Goal: Find contact information: Find contact information

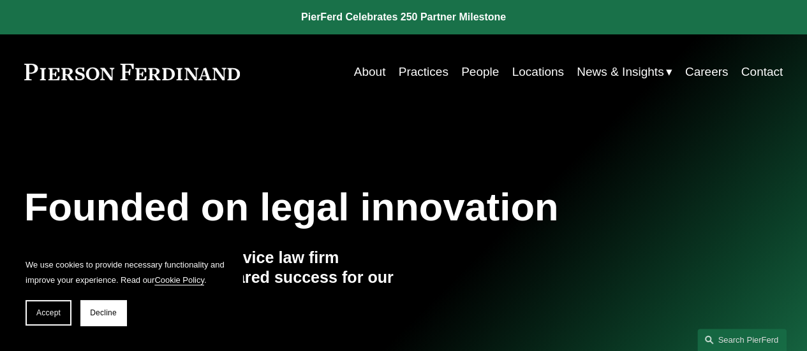
click at [762, 66] on link "Contact" at bounding box center [762, 72] width 42 height 24
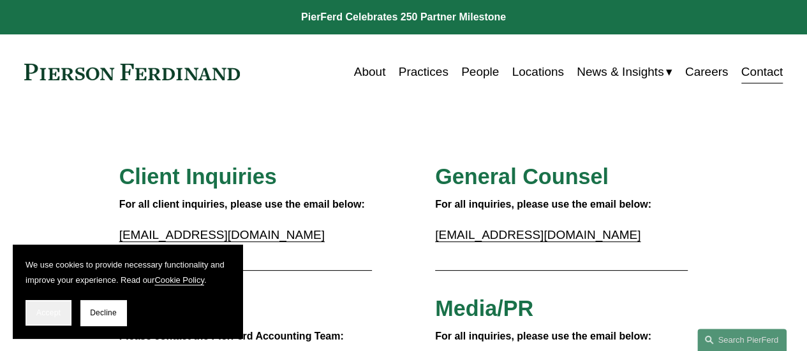
click at [49, 313] on span "Accept" at bounding box center [48, 313] width 24 height 9
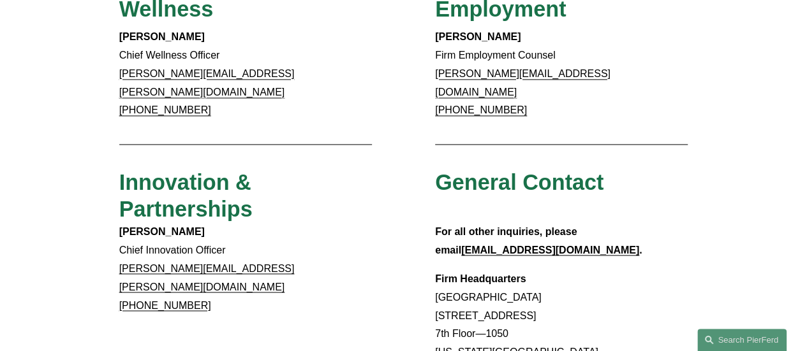
scroll to position [1249, 0]
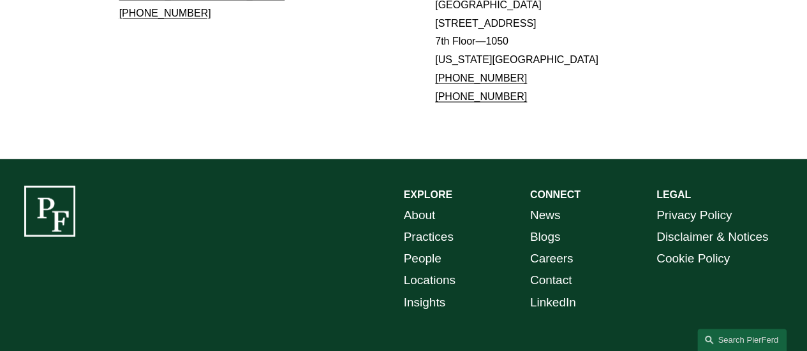
click at [446, 270] on link "Locations" at bounding box center [430, 281] width 52 height 22
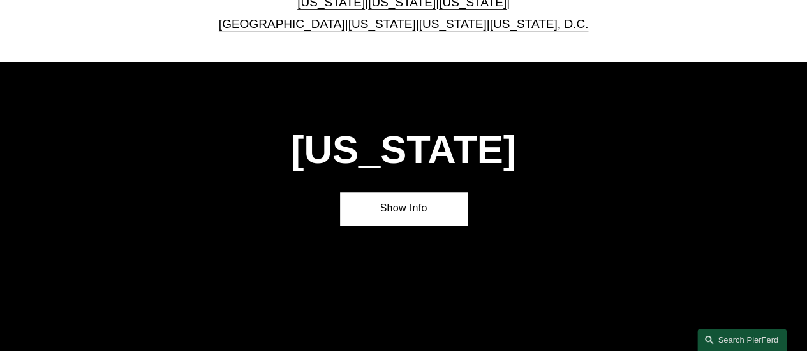
scroll to position [574, 0]
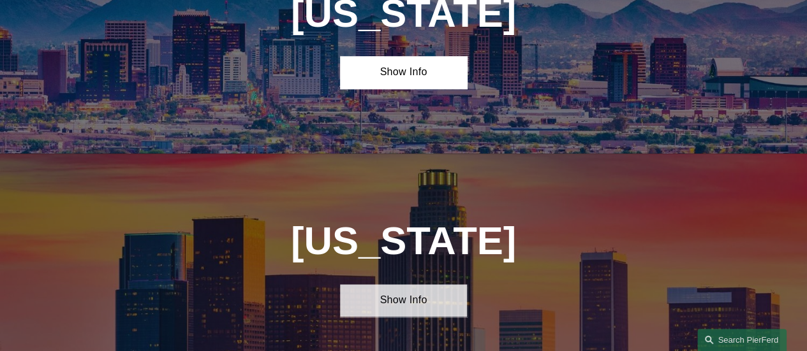
click at [413, 317] on link "Show Info" at bounding box center [403, 300] width 126 height 33
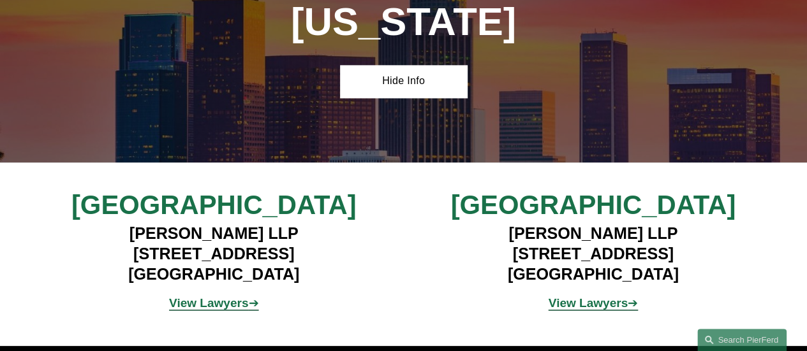
scroll to position [765, 0]
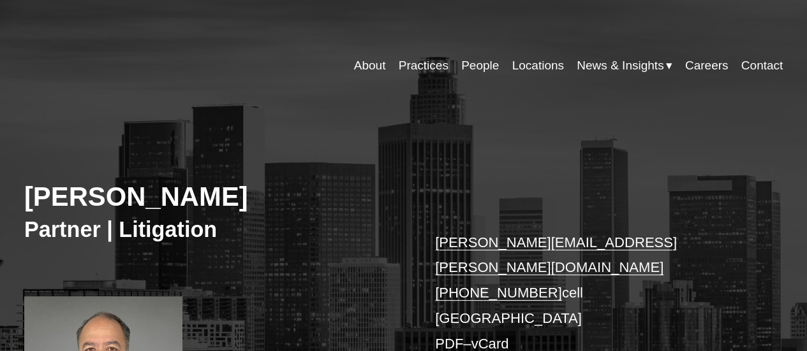
click at [744, 62] on link "Contact" at bounding box center [762, 66] width 42 height 24
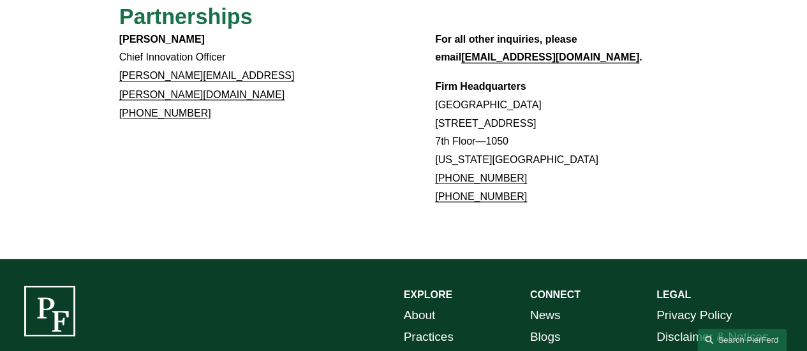
scroll to position [1218, 0]
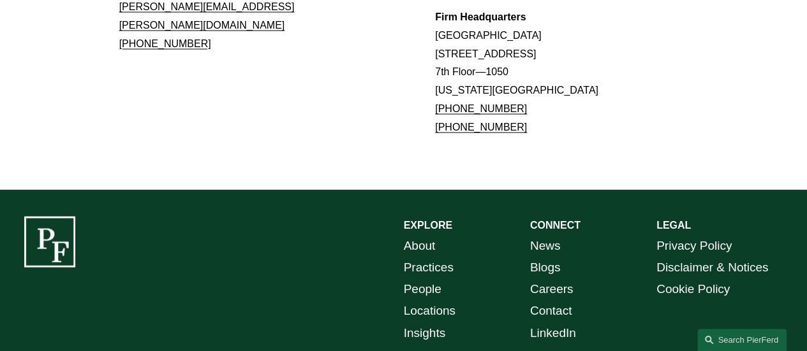
click at [435, 300] on link "Locations" at bounding box center [430, 311] width 52 height 22
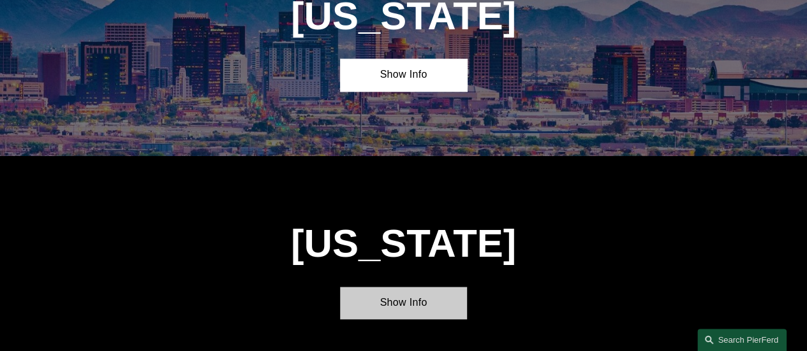
scroll to position [638, 0]
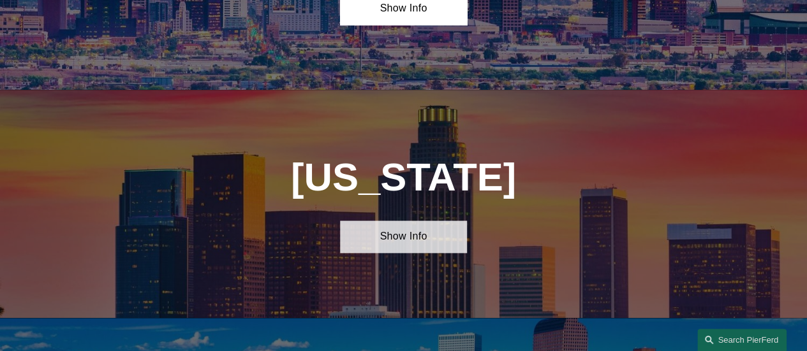
click at [421, 240] on link "Show Info" at bounding box center [403, 237] width 126 height 33
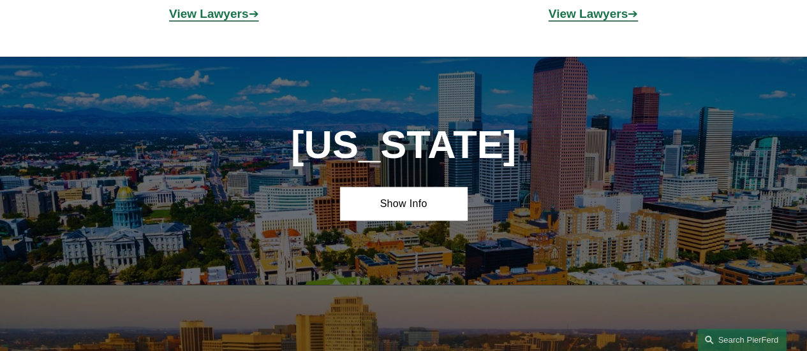
scroll to position [893, 0]
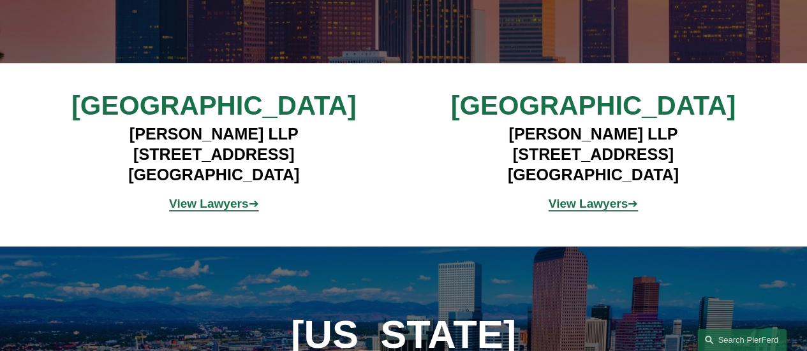
click at [247, 117] on span "Los Angeles" at bounding box center [213, 106] width 285 height 30
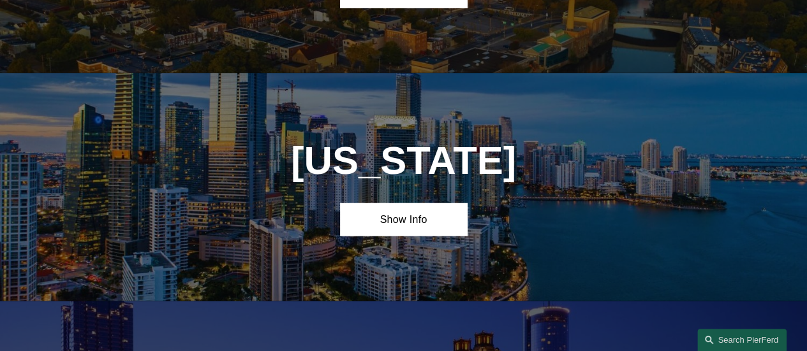
scroll to position [1467, 0]
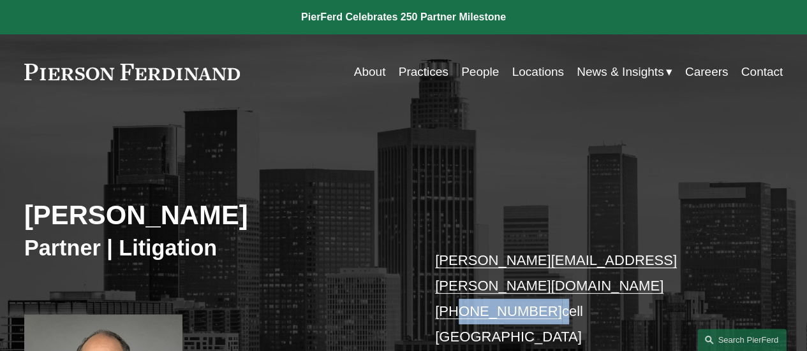
drag, startPoint x: 547, startPoint y: 284, endPoint x: 452, endPoint y: 284, distance: 95.0
click at [455, 290] on p "[PERSON_NAME][EMAIL_ADDRESS][PERSON_NAME][DOMAIN_NAME] [PHONE_NUMBER] cell [GEO…" at bounding box center [593, 311] width 316 height 127
copy p "760.518.8155"
